Goal: Navigation & Orientation: Go to known website

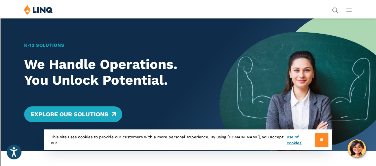
click at [323, 142] on input "**" at bounding box center [322, 140] width 14 height 14
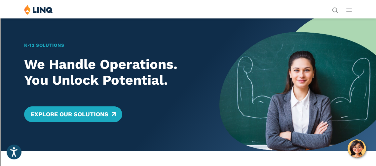
click at [349, 10] on icon "Open Main Menu" at bounding box center [349, 10] width 6 height 3
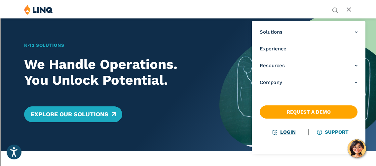
click at [286, 131] on link "Login" at bounding box center [284, 132] width 23 height 6
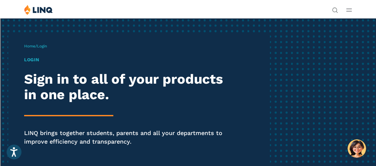
click at [31, 60] on h1 "Login" at bounding box center [127, 59] width 206 height 7
click at [45, 46] on span "Login" at bounding box center [42, 46] width 10 height 5
click at [44, 48] on span "Login" at bounding box center [42, 46] width 10 height 5
click at [33, 59] on h1 "Login" at bounding box center [127, 59] width 206 height 7
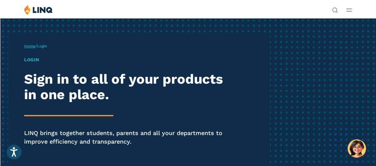
click at [30, 46] on link "Home" at bounding box center [29, 46] width 11 height 5
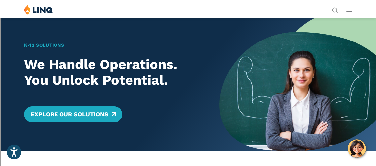
click at [349, 11] on line "Open Main Menu" at bounding box center [348, 11] width 5 height 0
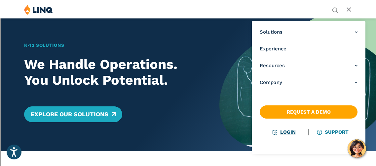
click at [285, 133] on link "Login" at bounding box center [284, 132] width 23 height 6
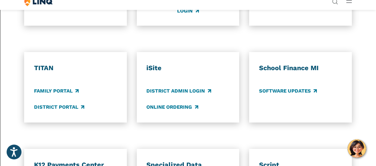
scroll to position [435, 0]
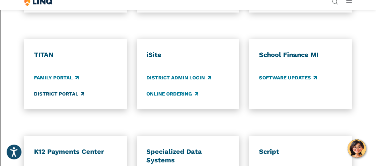
click at [59, 96] on link "District Portal" at bounding box center [59, 93] width 50 height 7
